Goal: Information Seeking & Learning: Learn about a topic

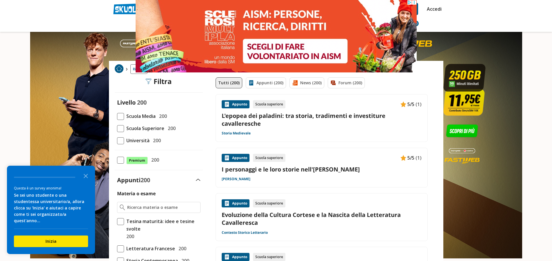
click at [119, 115] on span at bounding box center [120, 116] width 7 height 7
click at [117, 116] on input "Scuola Media 200" at bounding box center [117, 116] width 0 height 0
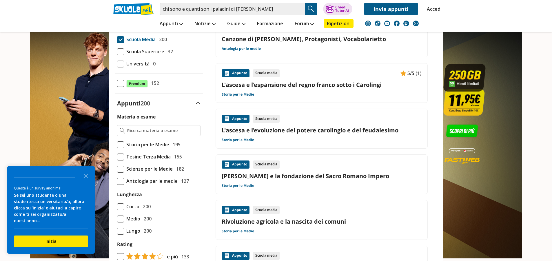
scroll to position [87, 0]
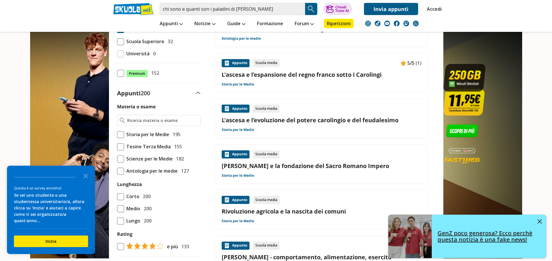
click at [539, 220] on img at bounding box center [540, 221] width 4 height 4
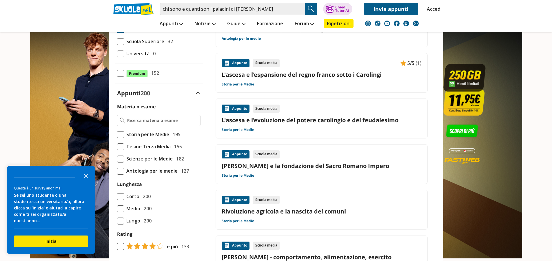
click at [86, 178] on polygon "Close the survey" at bounding box center [86, 176] width 4 height 4
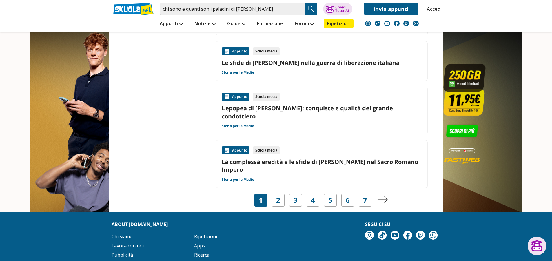
scroll to position [927, 0]
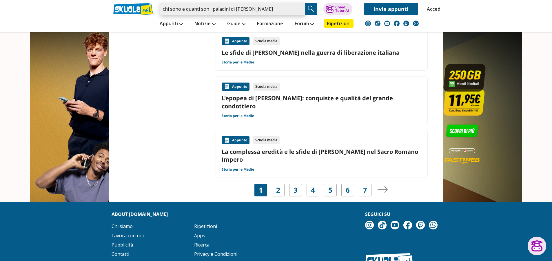
drag, startPoint x: 212, startPoint y: 9, endPoint x: 145, endPoint y: 16, distance: 66.4
click at [145, 16] on div "chi sono e quanti son i paladini di [PERSON_NAME] Trova un tutor esperto su que…" at bounding box center [276, 16] width 334 height 32
type input "paladini di [PERSON_NAME]"
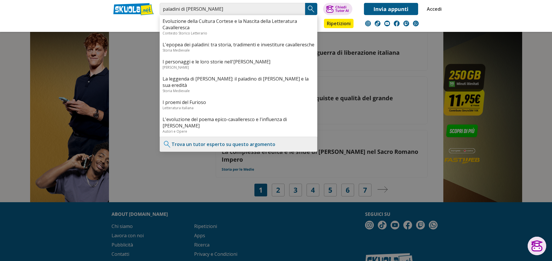
click at [309, 6] on img "Search Button" at bounding box center [311, 9] width 9 height 9
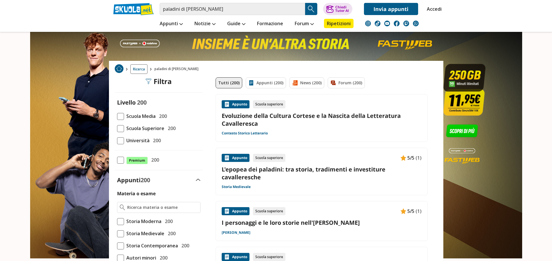
drag, startPoint x: 369, startPoint y: 106, endPoint x: 526, endPoint y: 54, distance: 165.6
click at [526, 54] on link at bounding box center [276, 121] width 552 height 243
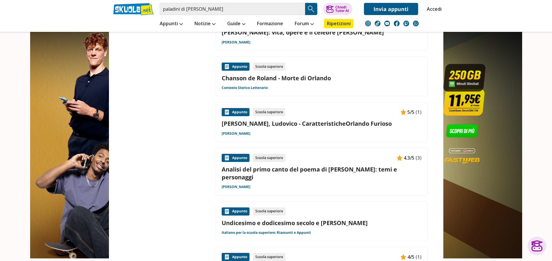
scroll to position [811, 0]
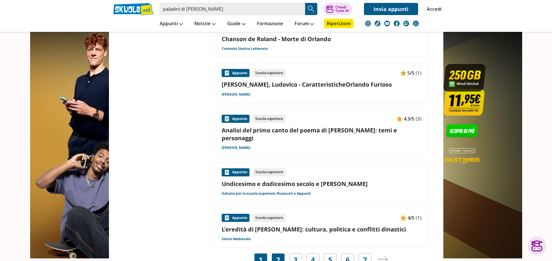
click at [275, 254] on div "2" at bounding box center [278, 260] width 13 height 13
click at [384, 256] on img "Pagina successiva" at bounding box center [382, 259] width 10 height 6
click at [385, 256] on link "Pagina successiva" at bounding box center [382, 260] width 10 height 8
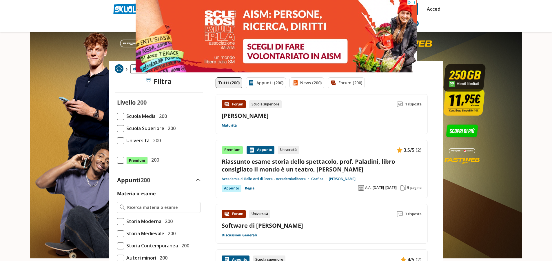
scroll to position [29, 0]
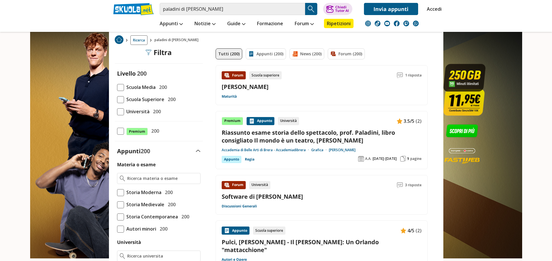
click at [123, 85] on span at bounding box center [120, 87] width 7 height 7
click at [117, 87] on input "Scuola Media 200" at bounding box center [117, 87] width 0 height 0
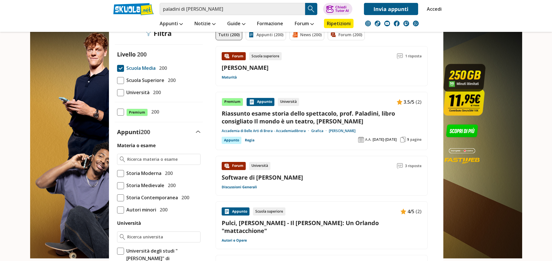
scroll to position [58, 0]
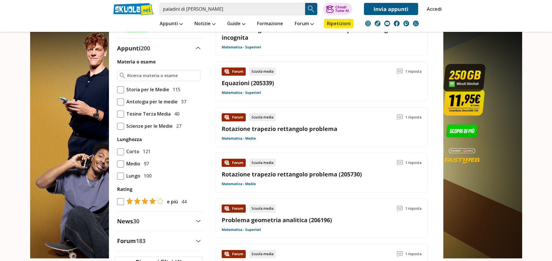
scroll to position [145, 0]
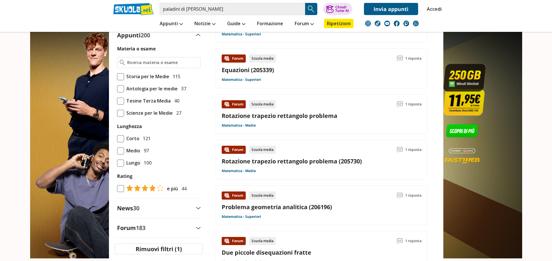
click at [312, 10] on img "Search Button" at bounding box center [311, 9] width 9 height 9
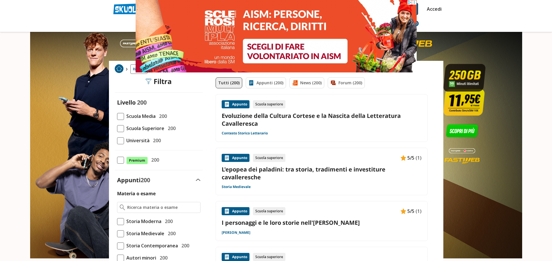
scroll to position [29, 0]
